Goal: Transaction & Acquisition: Purchase product/service

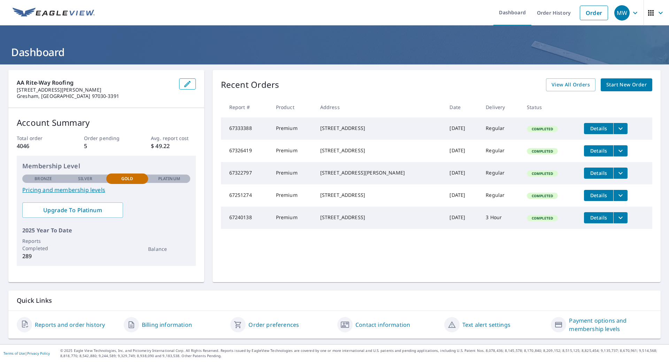
click at [618, 80] on link "Start New Order" at bounding box center [626, 84] width 52 height 13
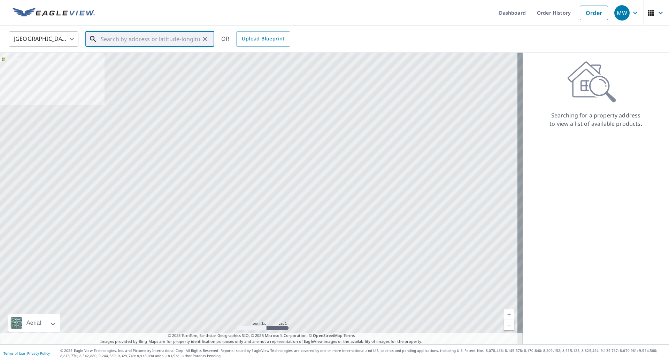
paste input "[STREET_ADDRESS]"
click at [175, 59] on span "[STREET_ADDRESS]" at bounding box center [153, 59] width 109 height 8
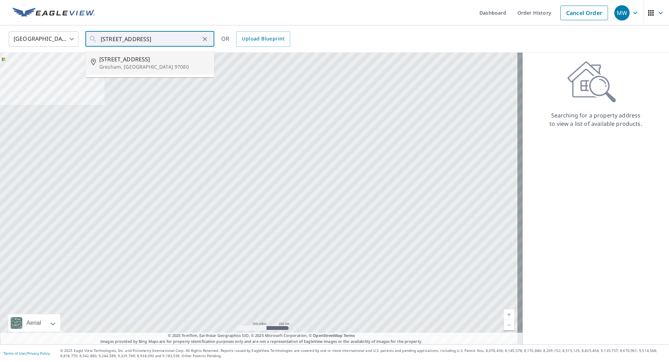
type input "[STREET_ADDRESS]"
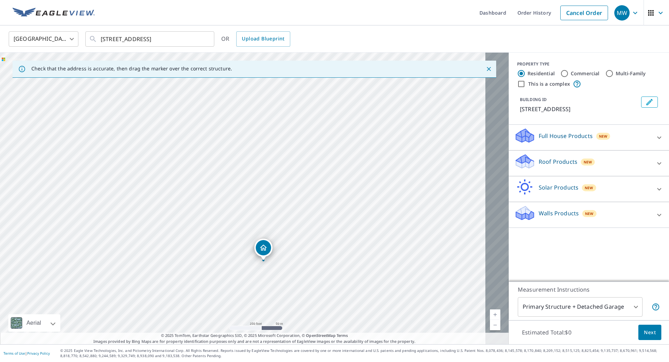
drag, startPoint x: 214, startPoint y: 126, endPoint x: 235, endPoint y: 189, distance: 66.3
click at [235, 189] on div "[STREET_ADDRESS]" at bounding box center [254, 198] width 508 height 291
drag, startPoint x: 290, startPoint y: 266, endPoint x: 314, endPoint y: 186, distance: 83.2
click at [314, 186] on div "[STREET_ADDRESS]" at bounding box center [254, 198] width 508 height 291
drag, startPoint x: 257, startPoint y: 161, endPoint x: 278, endPoint y: 215, distance: 57.6
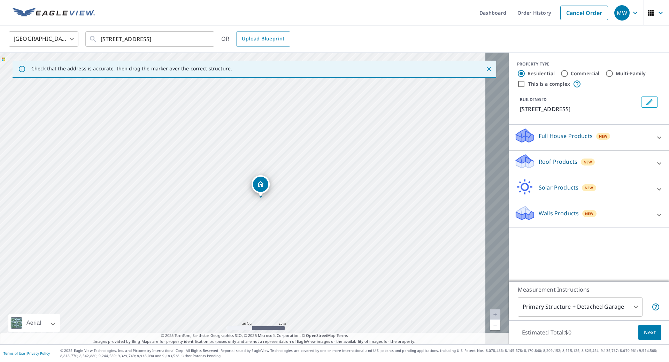
click at [278, 215] on div "[STREET_ADDRESS]" at bounding box center [254, 198] width 508 height 291
click at [538, 165] on p "Roof Products" at bounding box center [557, 161] width 39 height 8
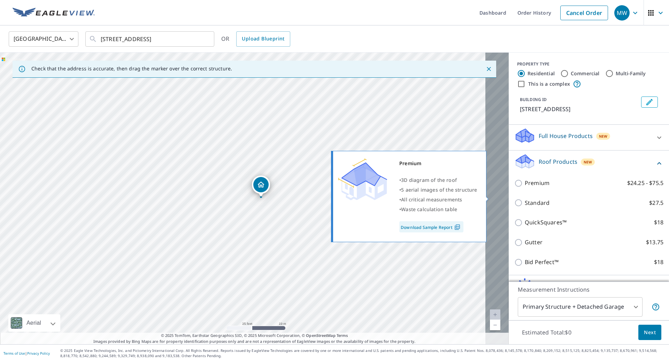
click at [514, 187] on input "Premium $24.25 - $75.5" at bounding box center [519, 183] width 10 height 8
checkbox input "true"
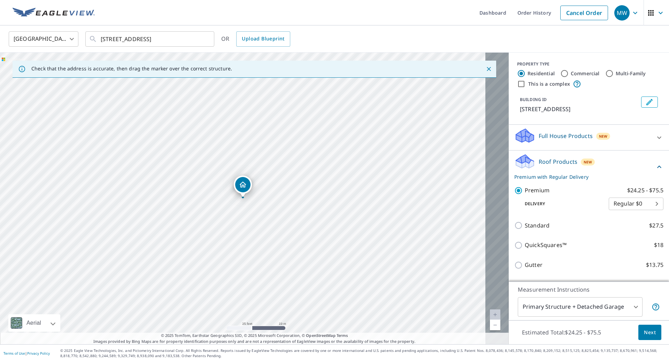
click at [644, 329] on span "Next" at bounding box center [650, 332] width 12 height 9
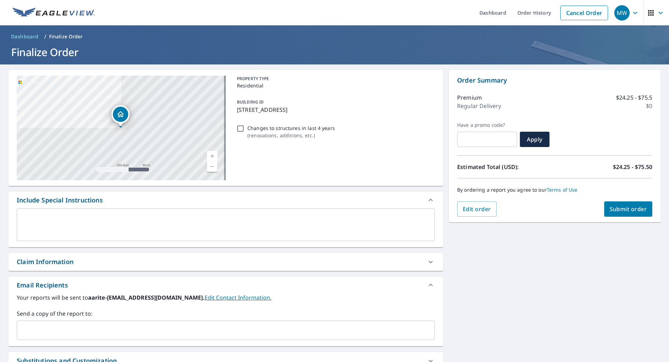
click at [617, 209] on span "Submit order" at bounding box center [627, 209] width 37 height 8
